Goal: Task Accomplishment & Management: Manage account settings

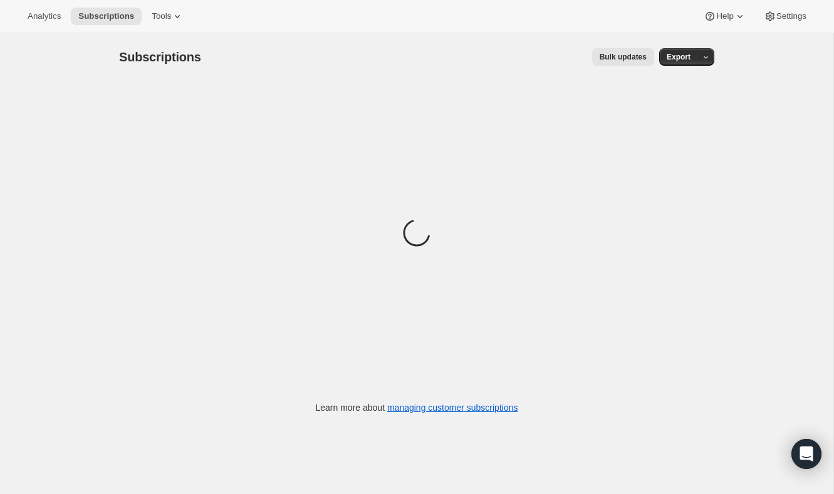
click at [777, 40] on div "Subscriptions. This page is ready Subscriptions Bulk updates More actions Bulk …" at bounding box center [416, 280] width 833 height 494
click at [784, 22] on button "Settings" at bounding box center [785, 17] width 58 height 18
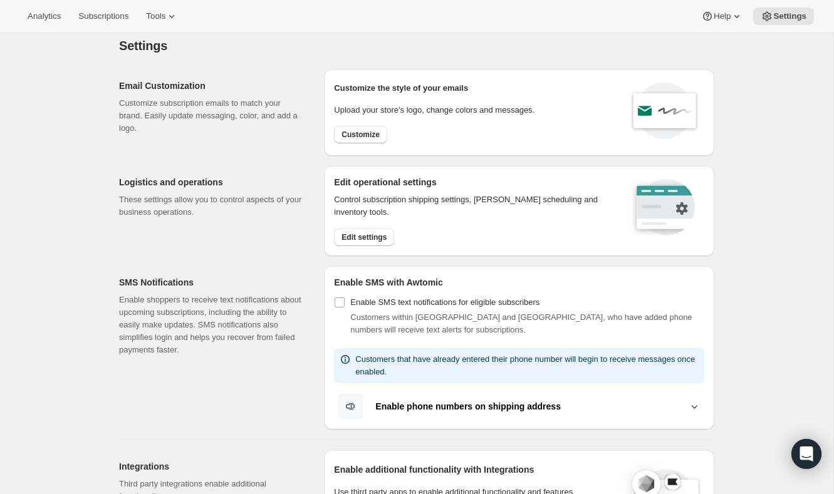
scroll to position [19, 0]
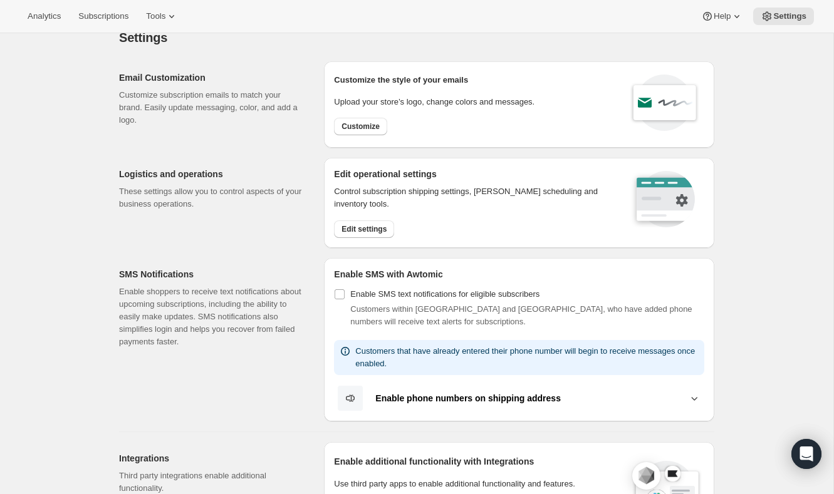
click at [269, 199] on p "These settings allow you to control aspects of your business operations." at bounding box center [211, 197] width 185 height 25
click at [156, 169] on h2 "Logistics and operations" at bounding box center [211, 174] width 185 height 13
click at [374, 229] on span "Edit settings" at bounding box center [363, 229] width 45 height 10
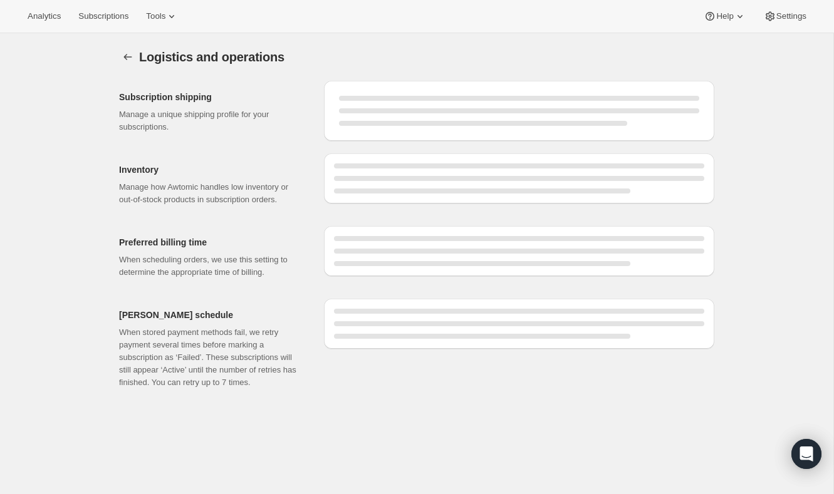
select select "DAY"
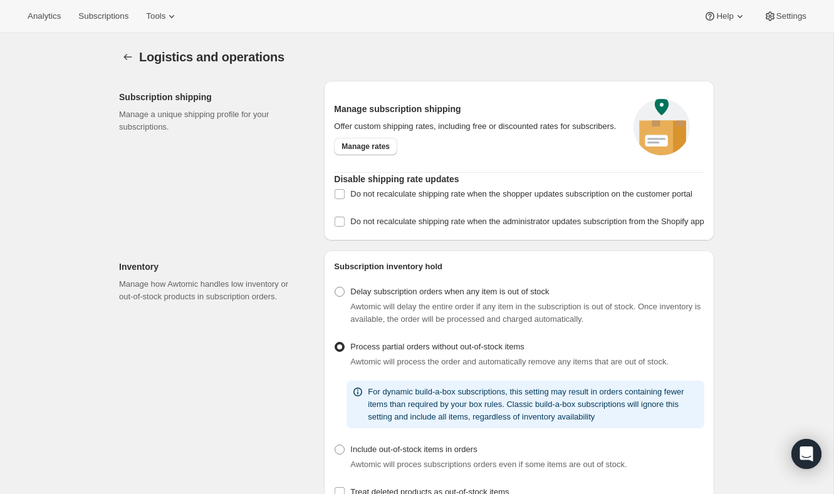
drag, startPoint x: 334, startPoint y: 104, endPoint x: 453, endPoint y: 91, distance: 119.8
click at [453, 91] on div "Manage subscription shipping Offer custom shipping rates, including free or dis…" at bounding box center [519, 129] width 370 height 76
click at [410, 120] on p "Offer custom shipping rates, including free or discounted rates for subscribers." at bounding box center [476, 126] width 285 height 13
click at [375, 152] on span "Manage rates" at bounding box center [365, 147] width 48 height 10
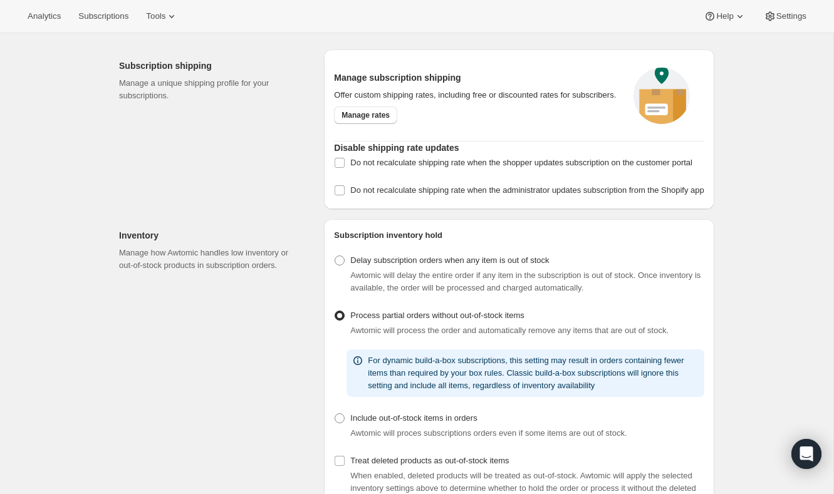
scroll to position [39, 0]
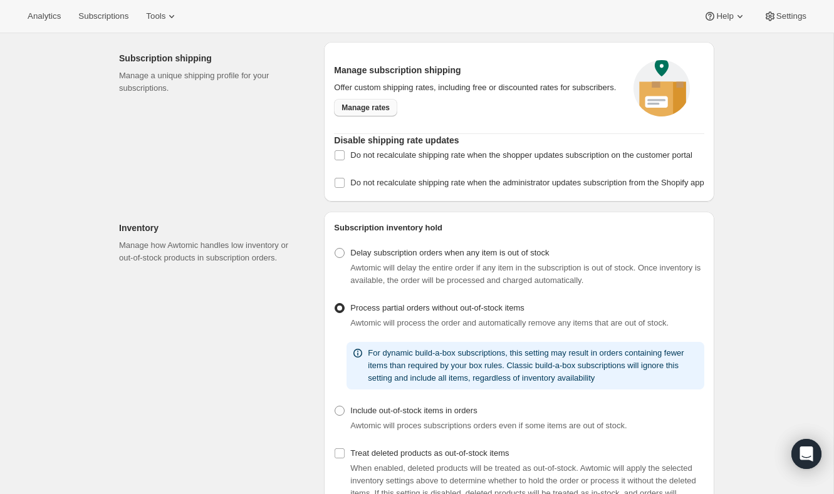
click at [353, 113] on span "Manage rates" at bounding box center [365, 108] width 48 height 10
click at [364, 112] on span "Manage rates" at bounding box center [365, 108] width 48 height 10
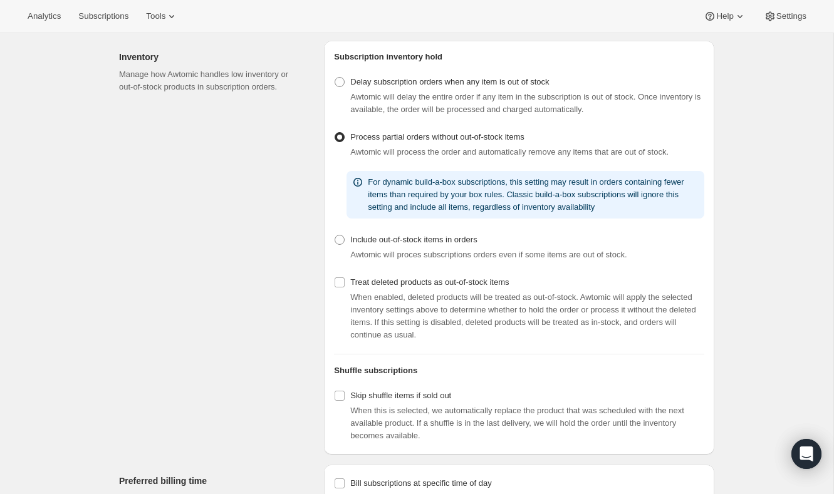
scroll to position [0, 0]
